Goal: Transaction & Acquisition: Purchase product/service

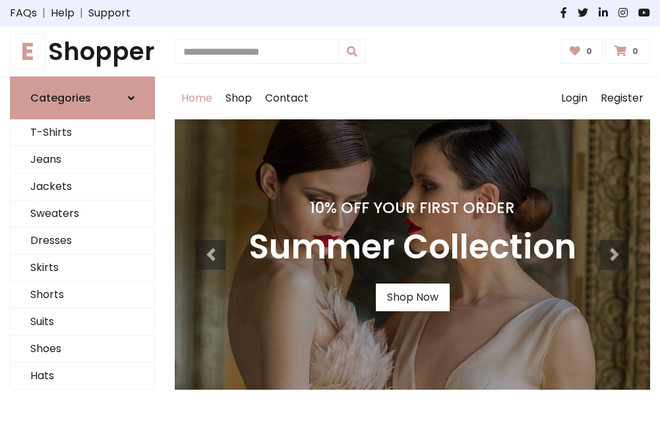
click at [330, 212] on h4 "10% Off Your First Order" at bounding box center [413, 208] width 328 height 18
click at [412, 298] on link "Shop Now" at bounding box center [413, 298] width 74 height 28
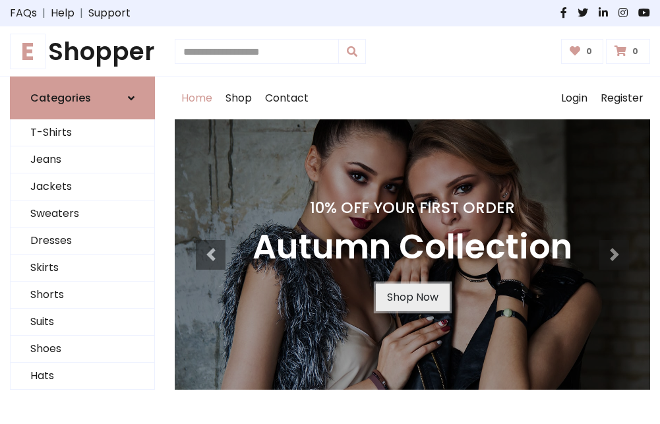
click at [412, 298] on link "Shop Now" at bounding box center [413, 298] width 74 height 28
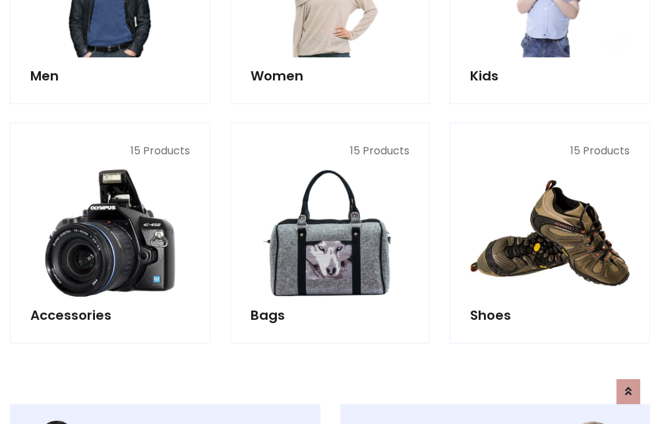
scroll to position [1316, 0]
